Goal: Information Seeking & Learning: Learn about a topic

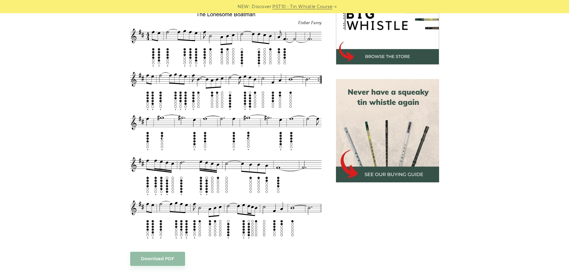
scroll to position [210, 0]
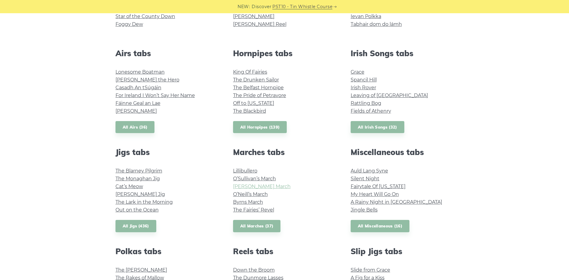
click at [268, 186] on link "Brian Boru’s March" at bounding box center [262, 186] width 58 height 6
click at [257, 209] on link "The Fairies’ Revel" at bounding box center [253, 210] width 41 height 6
click at [377, 187] on link "Fairytale Of [US_STATE]" at bounding box center [378, 186] width 55 height 6
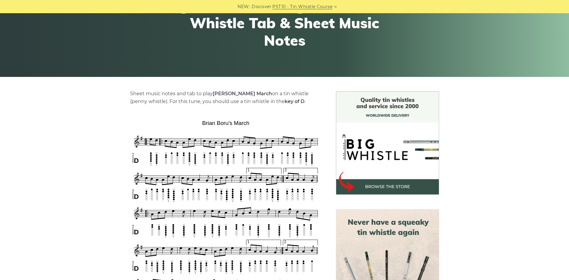
scroll to position [90, 0]
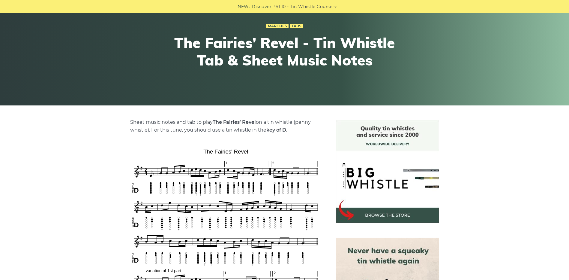
scroll to position [120, 0]
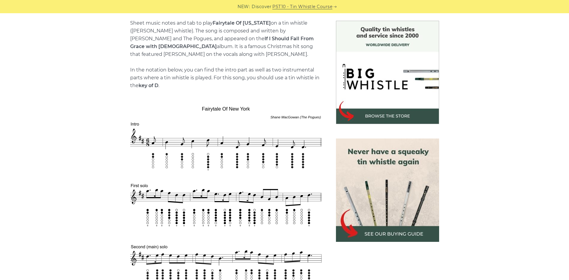
scroll to position [180, 0]
